Goal: Task Accomplishment & Management: Complete application form

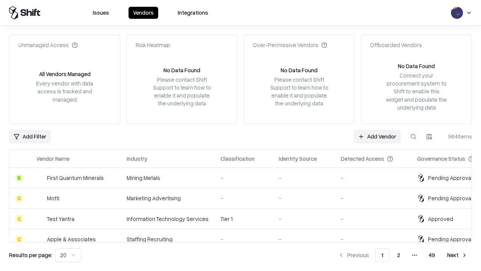
click at [377, 136] on link "Add Vendor" at bounding box center [377, 137] width 47 height 14
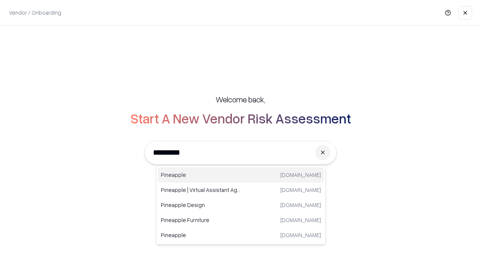
click at [241, 175] on div "Pineapple [DOMAIN_NAME]" at bounding box center [241, 174] width 166 height 15
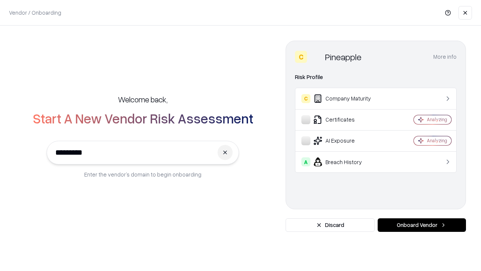
type input "*********"
click at [422, 225] on button "Onboard Vendor" at bounding box center [422, 225] width 88 height 14
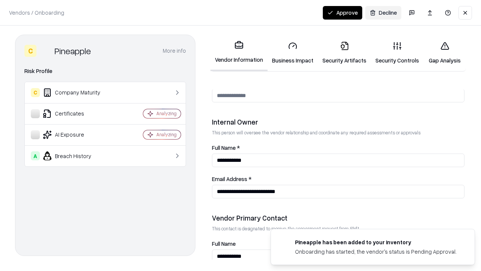
scroll to position [389, 0]
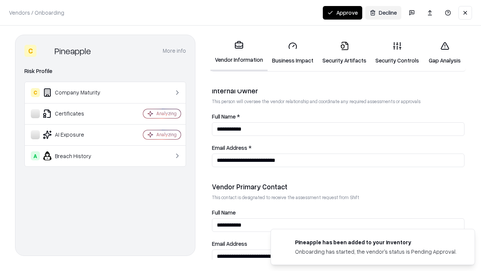
click at [293, 53] on link "Business Impact" at bounding box center [293, 52] width 50 height 35
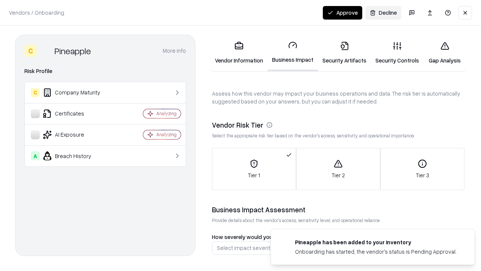
click at [344, 53] on link "Security Artifacts" at bounding box center [344, 52] width 53 height 35
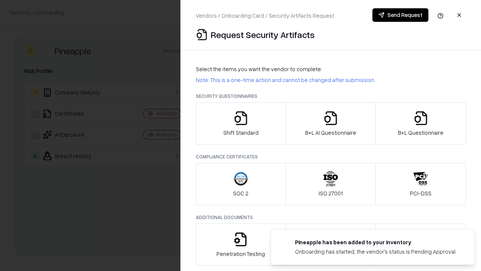
click at [240, 123] on icon "button" at bounding box center [240, 117] width 15 height 15
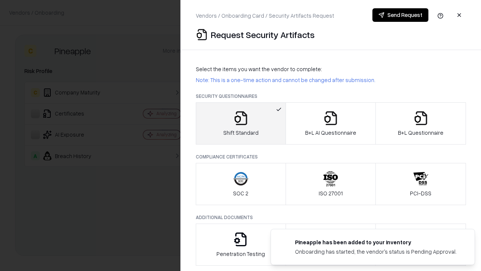
click at [400, 15] on button "Send Request" at bounding box center [400, 15] width 56 height 14
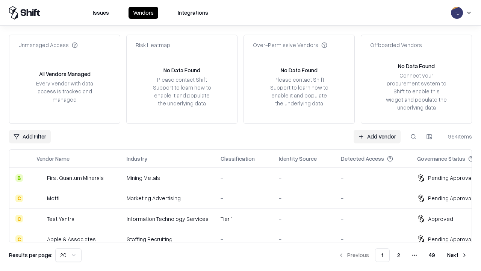
click at [413, 136] on button at bounding box center [414, 137] width 14 height 14
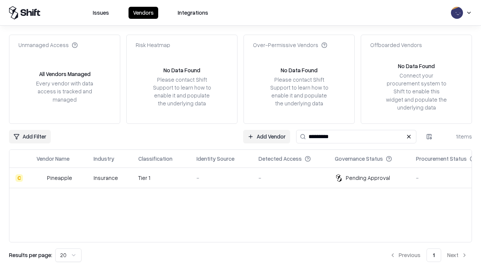
type input "*********"
click at [245, 177] on div "-" at bounding box center [222, 178] width 50 height 8
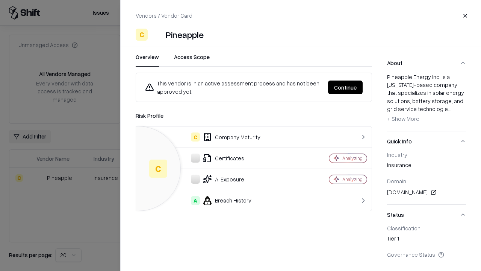
click at [345, 87] on button "Continue" at bounding box center [345, 87] width 35 height 14
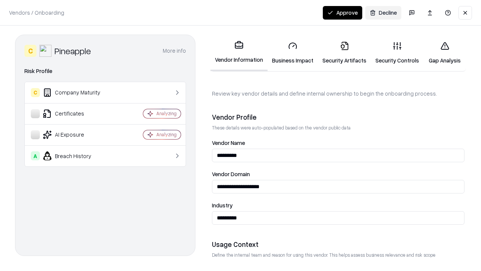
click at [344, 53] on link "Security Artifacts" at bounding box center [344, 52] width 53 height 35
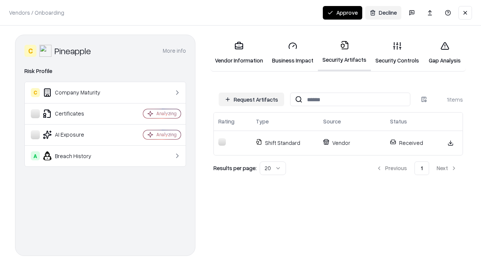
click at [342, 12] on button "Approve" at bounding box center [342, 13] width 39 height 14
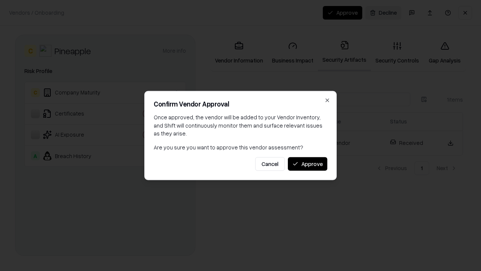
click at [307, 163] on button "Approve" at bounding box center [307, 164] width 39 height 14
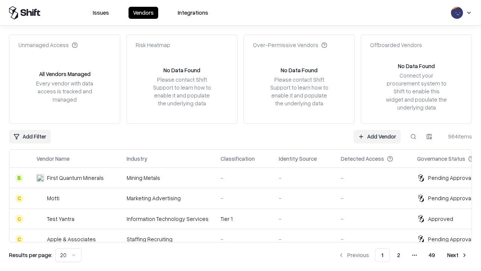
type input "*********"
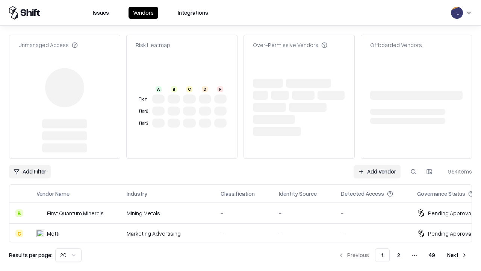
click at [377, 165] on link "Add Vendor" at bounding box center [377, 172] width 47 height 14
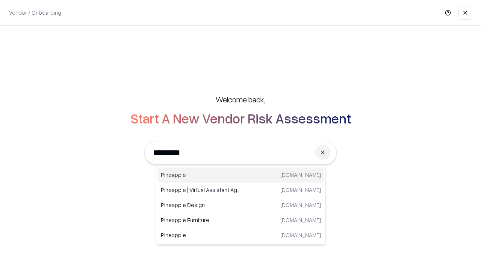
click at [241, 175] on div "Pineapple [DOMAIN_NAME]" at bounding box center [241, 174] width 166 height 15
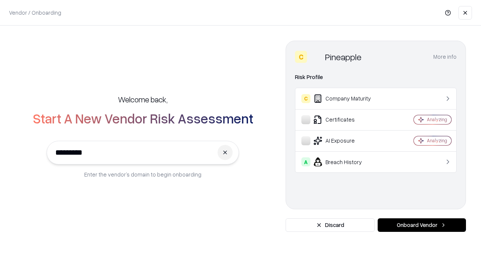
type input "*********"
click at [422, 225] on button "Onboard Vendor" at bounding box center [422, 225] width 88 height 14
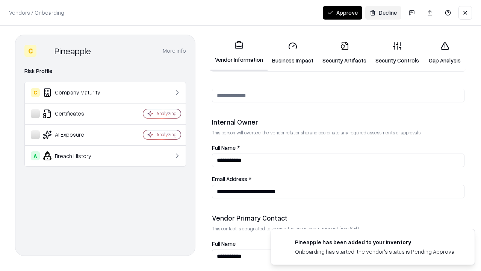
scroll to position [389, 0]
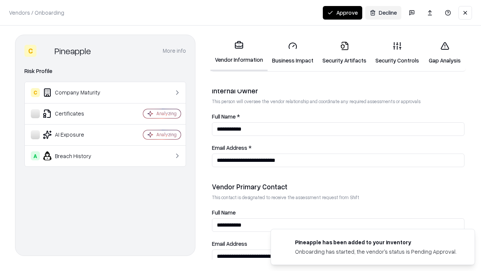
click at [342, 12] on button "Approve" at bounding box center [342, 13] width 39 height 14
